Goal: Check status: Check status

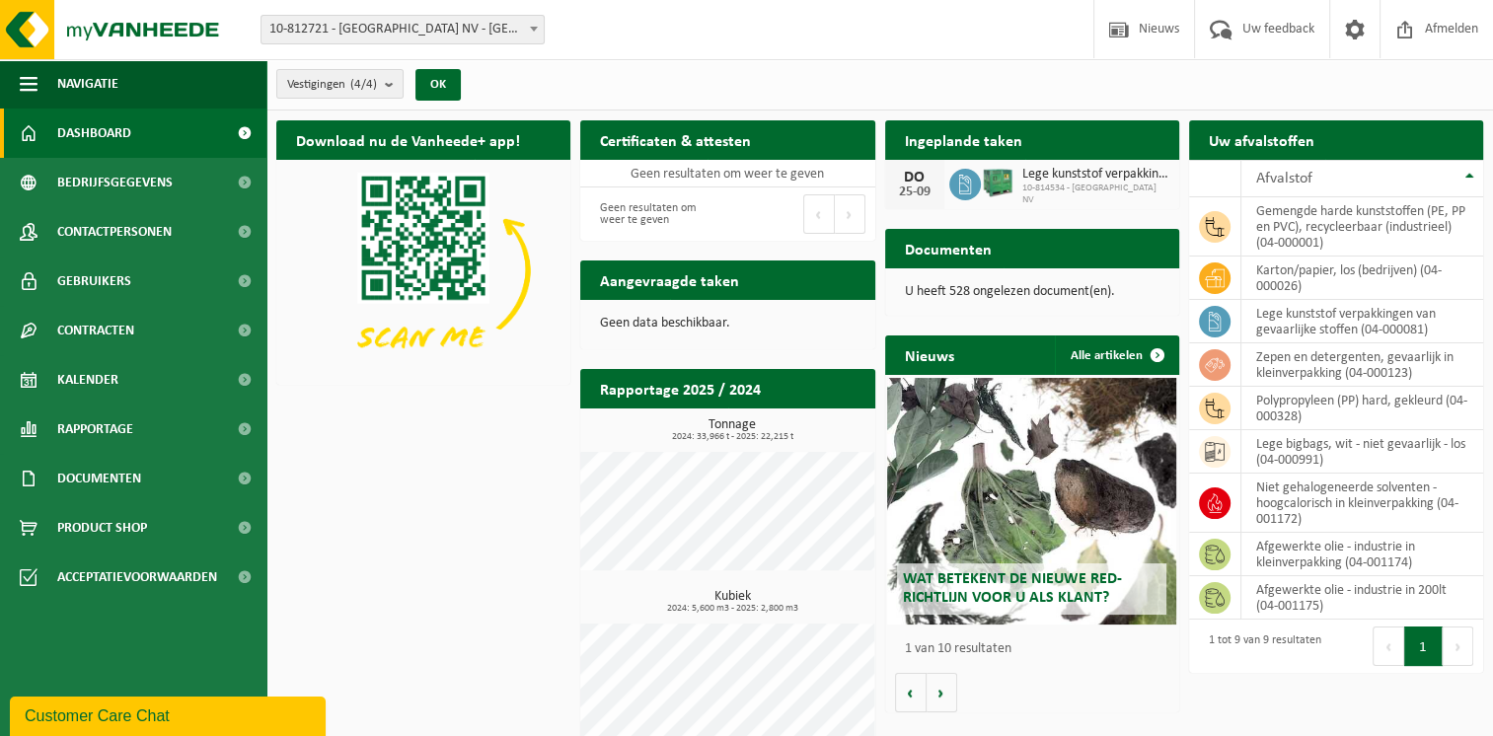
click at [1026, 187] on span "10-814534 - [GEOGRAPHIC_DATA] NV" at bounding box center [1095, 195] width 147 height 24
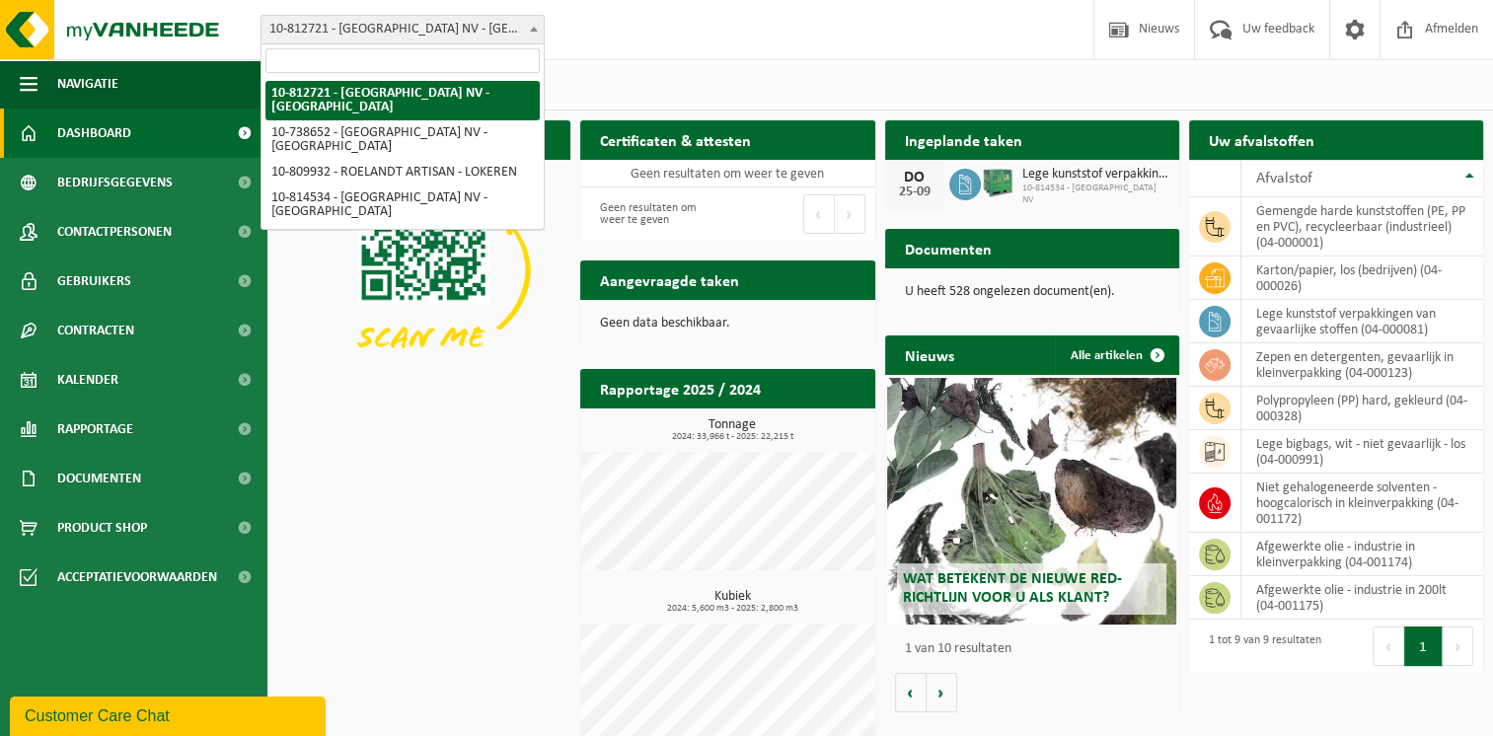
click at [530, 25] on span at bounding box center [534, 29] width 20 height 26
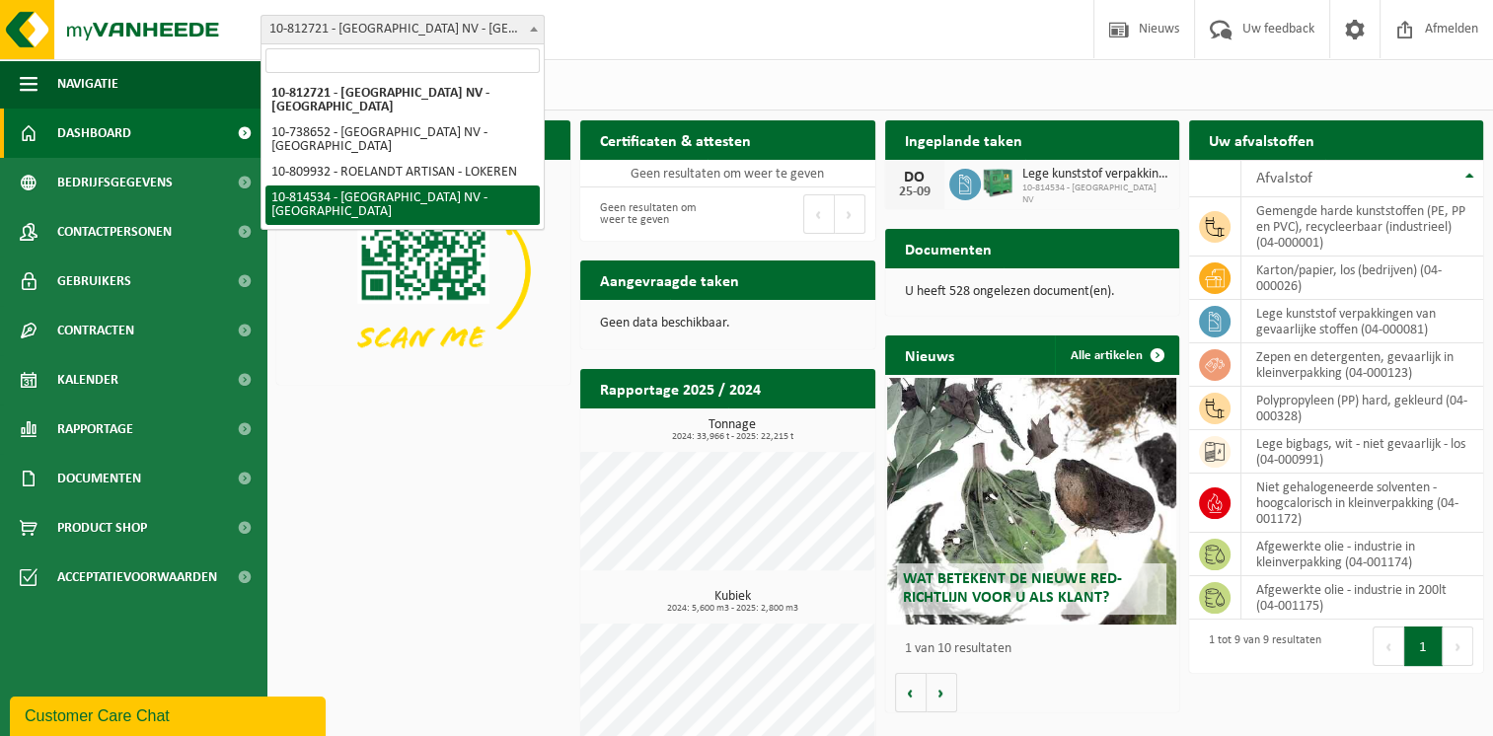
select select "37624"
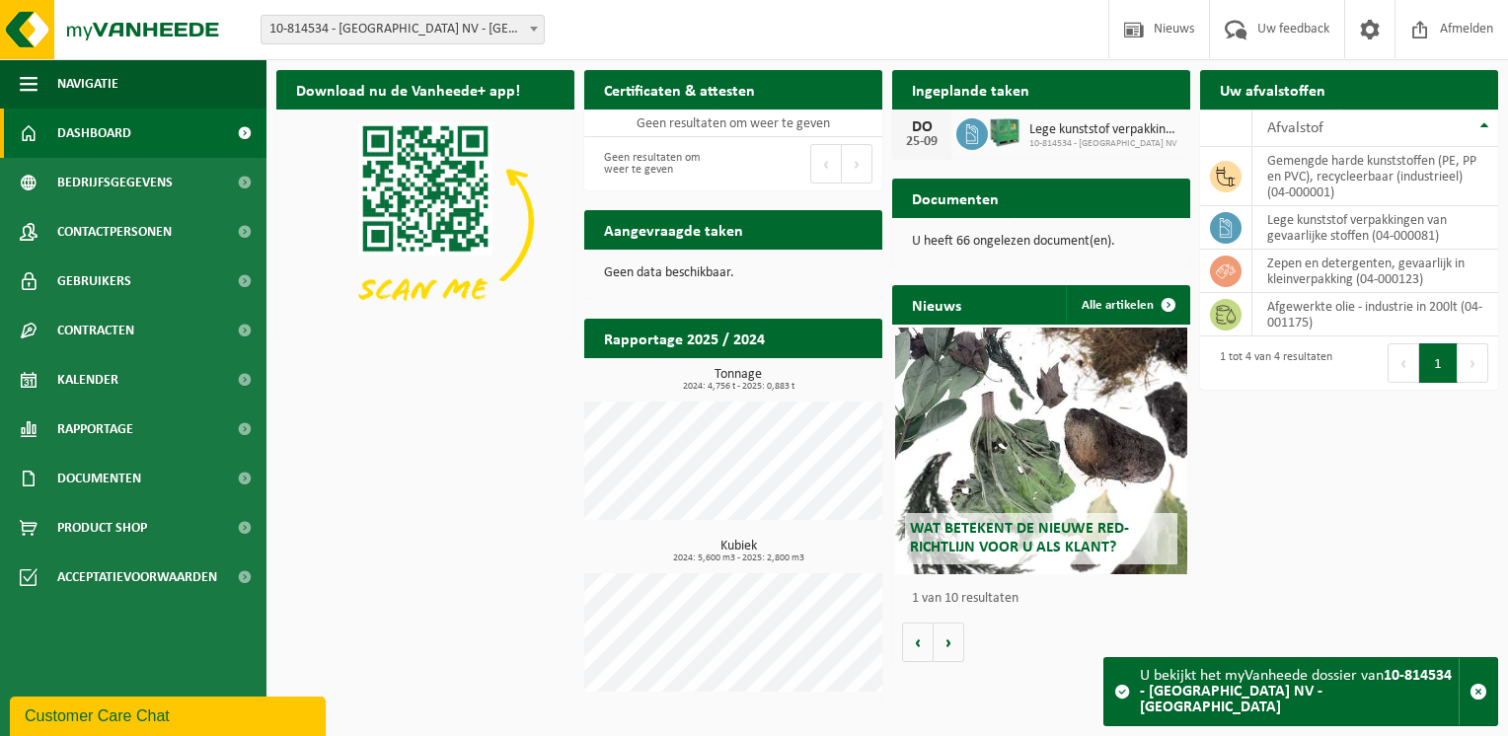
click at [1086, 138] on span "10-814534 - [GEOGRAPHIC_DATA] NV" at bounding box center [1104, 144] width 151 height 12
click at [244, 381] on span at bounding box center [244, 379] width 44 height 49
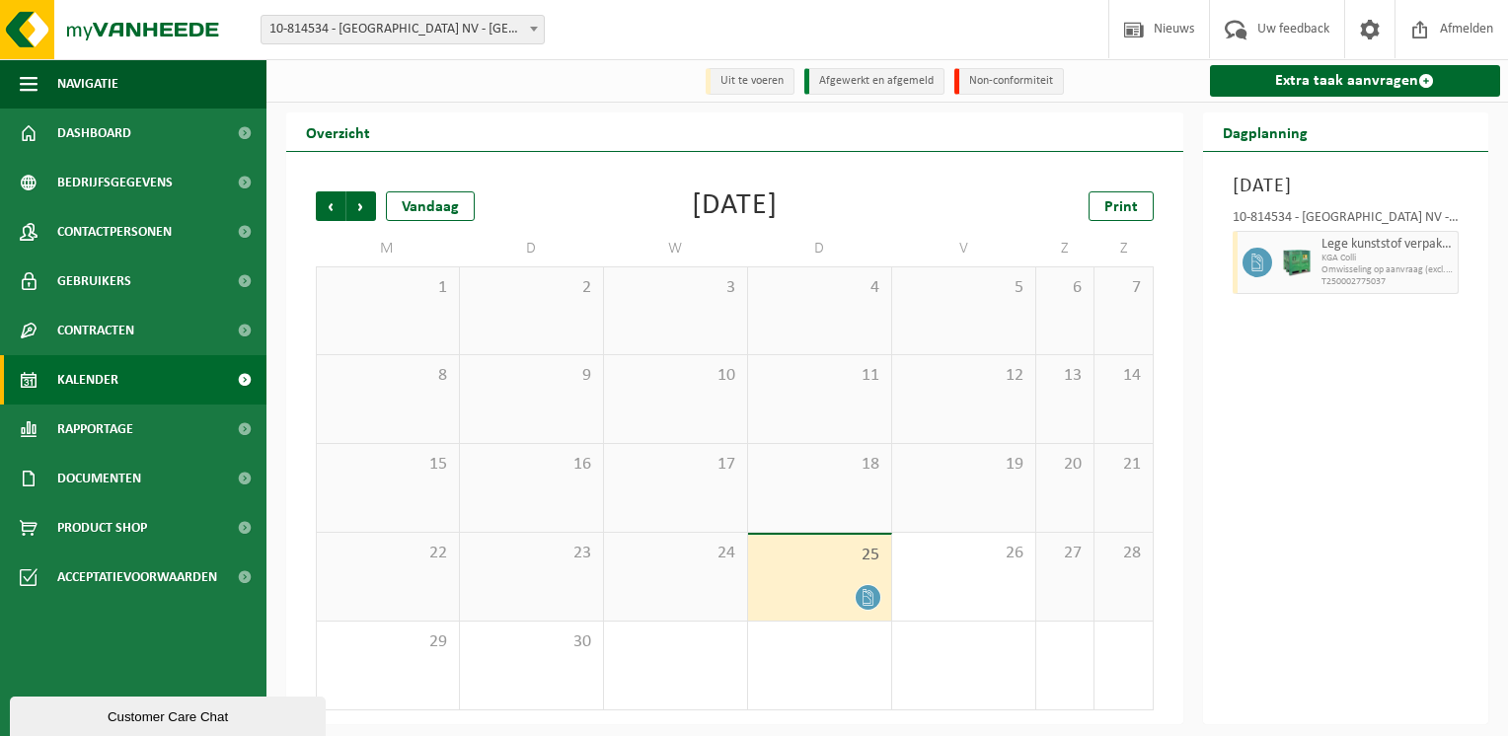
click at [870, 598] on icon at bounding box center [868, 597] width 17 height 17
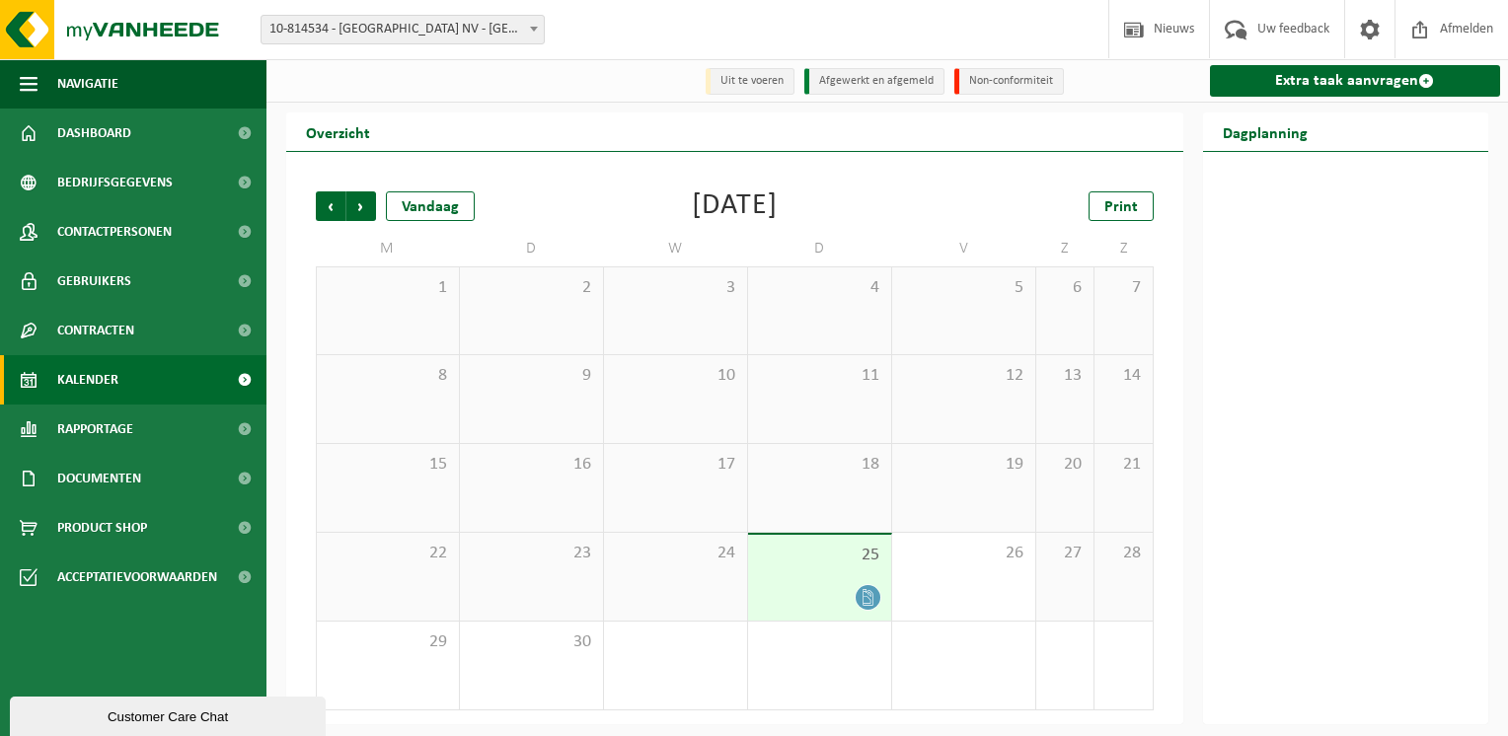
click at [870, 595] on icon at bounding box center [868, 597] width 10 height 17
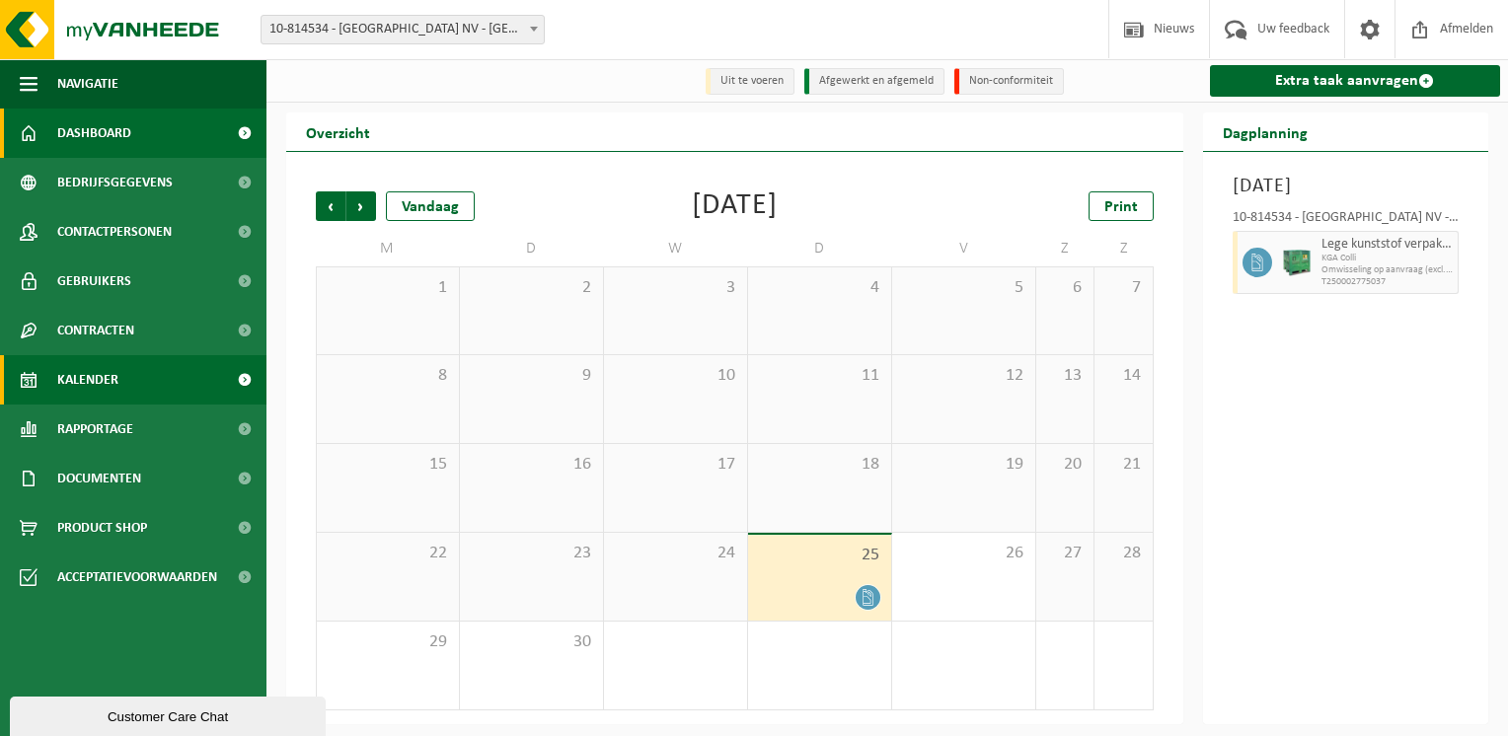
click at [139, 134] on link "Dashboard" at bounding box center [133, 133] width 266 height 49
